Goal: Transaction & Acquisition: Obtain resource

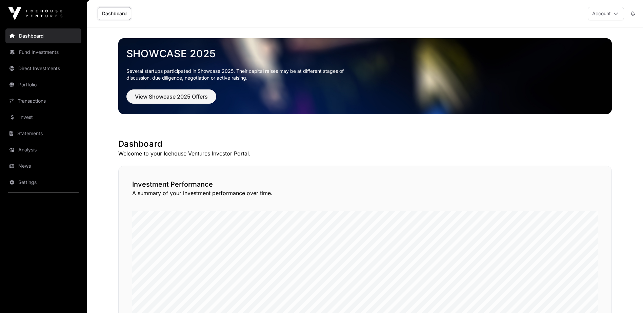
click at [20, 131] on link "Statements" at bounding box center [43, 133] width 76 height 15
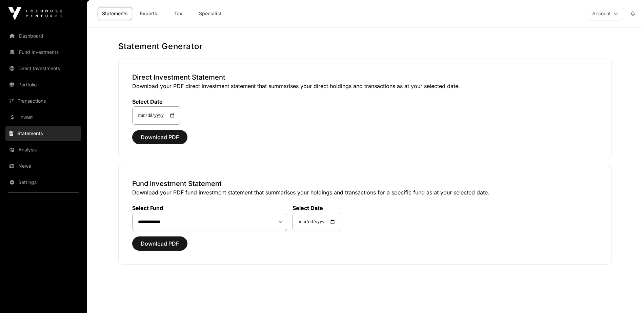
click at [176, 14] on link "Tax" at bounding box center [178, 13] width 27 height 13
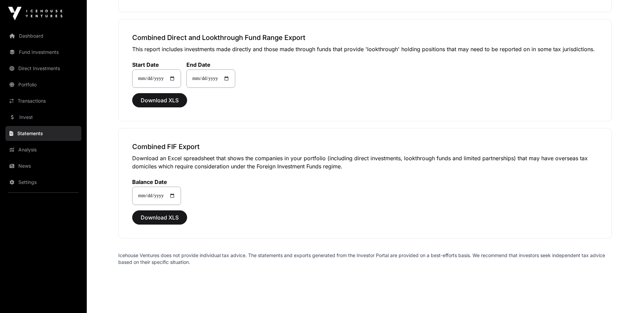
scroll to position [502, 0]
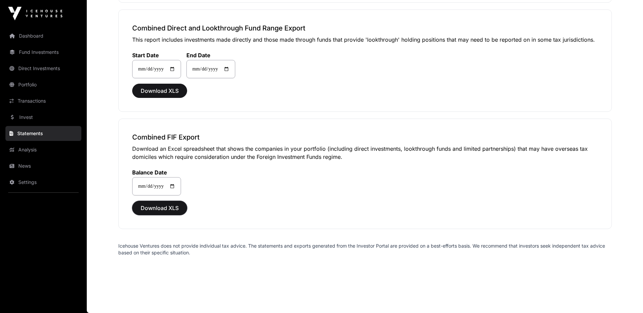
click at [158, 205] on span "Download XLS" at bounding box center [160, 208] width 38 height 8
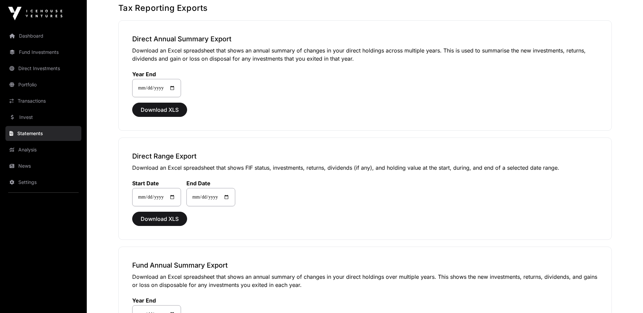
scroll to position [27, 0]
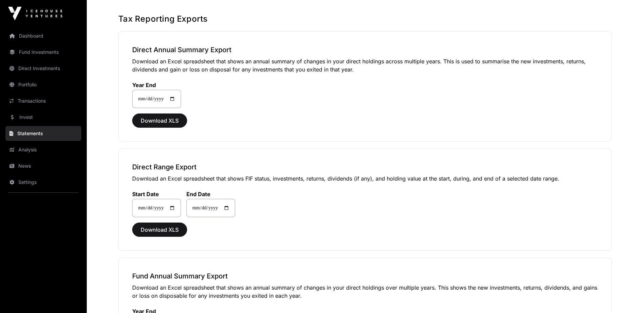
click at [56, 71] on link "Direct Investments" at bounding box center [43, 68] width 76 height 15
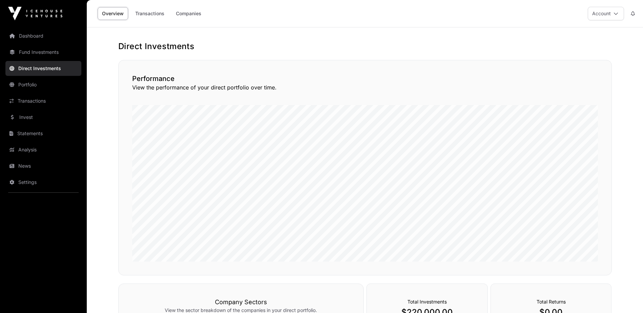
click at [56, 71] on link "Direct Investments" at bounding box center [43, 68] width 76 height 15
click at [49, 53] on link "Fund Investments" at bounding box center [43, 52] width 76 height 15
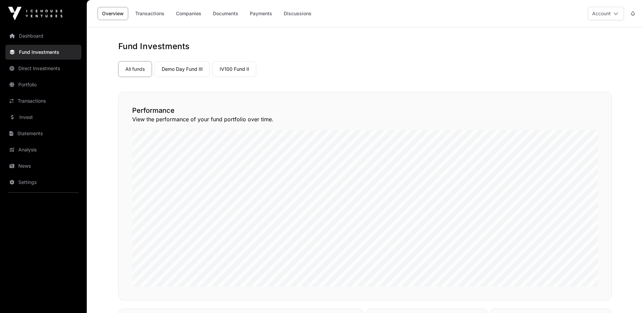
click at [151, 12] on link "Transactions" at bounding box center [150, 13] width 38 height 13
click at [31, 135] on link "Statements" at bounding box center [43, 133] width 76 height 15
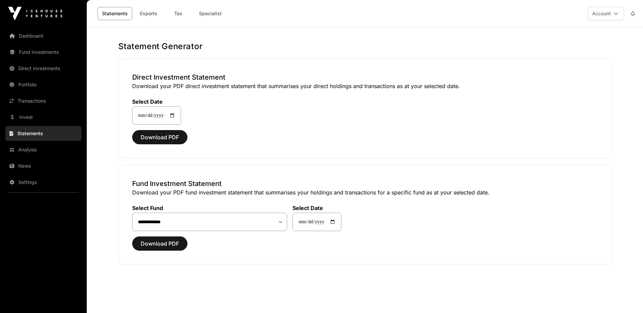
click at [178, 14] on link "Tax" at bounding box center [178, 13] width 27 height 13
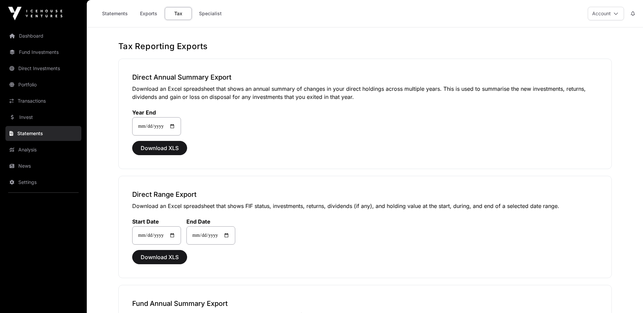
click at [116, 13] on link "Statements" at bounding box center [115, 13] width 35 height 13
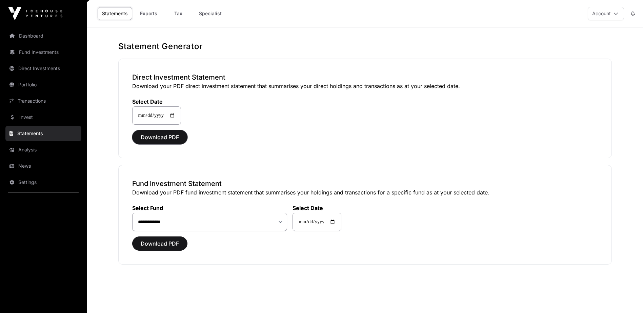
click at [168, 137] on span "Download PDF" at bounding box center [160, 137] width 38 height 8
click at [171, 134] on span "Download PDF" at bounding box center [160, 137] width 38 height 8
click at [164, 244] on span "Download PDF" at bounding box center [160, 244] width 38 height 8
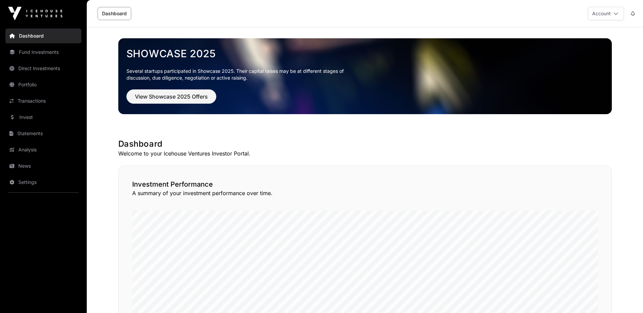
click at [26, 86] on link "Portfolio" at bounding box center [43, 84] width 76 height 15
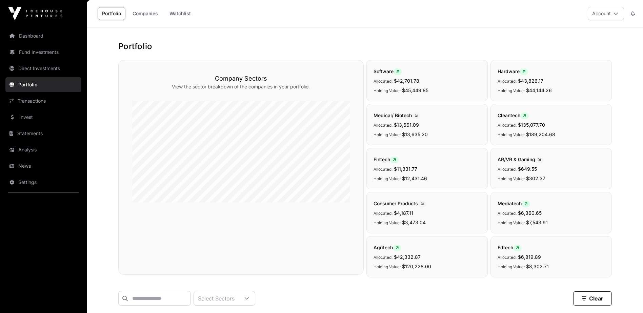
click at [33, 132] on link "Statements" at bounding box center [43, 133] width 76 height 15
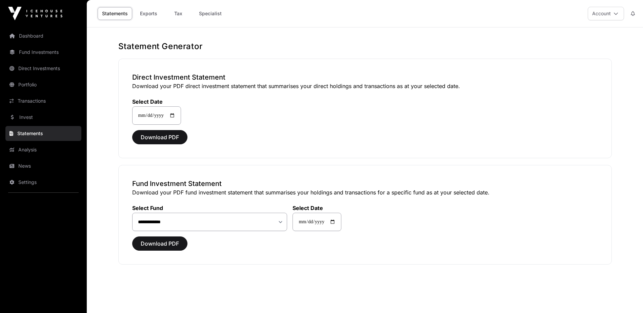
click at [211, 13] on link "Specialist" at bounding box center [211, 13] width 32 height 13
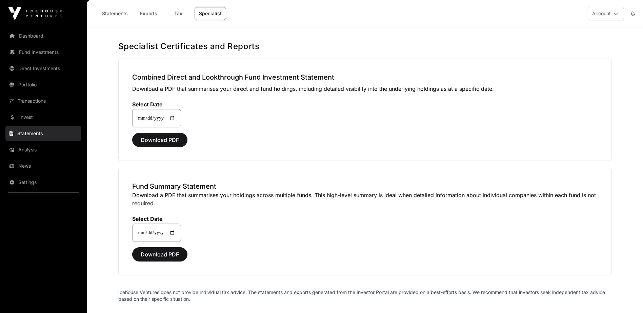
click at [177, 13] on link "Tax" at bounding box center [178, 13] width 27 height 13
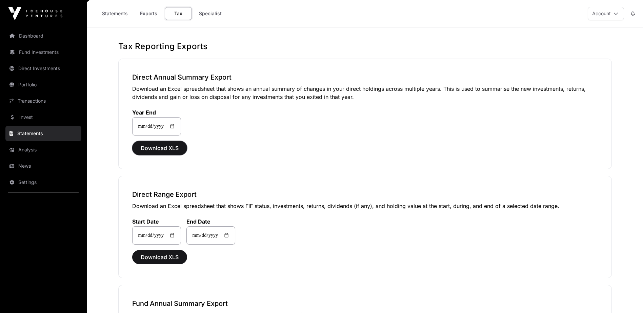
click at [159, 149] on span "Download XLS" at bounding box center [160, 148] width 38 height 8
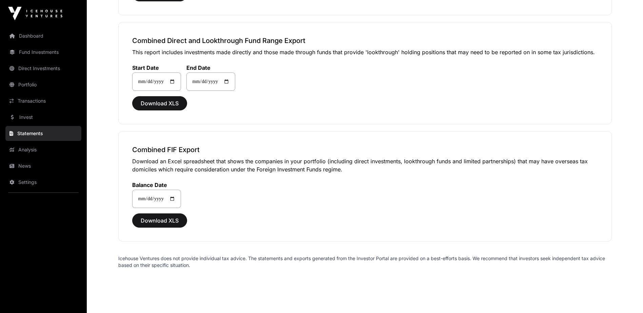
scroll to position [502, 0]
